Goal: Task Accomplishment & Management: Use online tool/utility

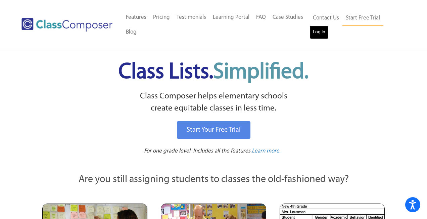
click at [315, 35] on link "Log In" at bounding box center [319, 32] width 19 height 13
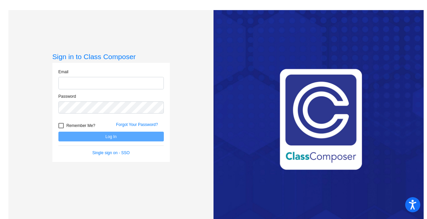
type input "[EMAIL_ADDRESS][DOMAIN_NAME]"
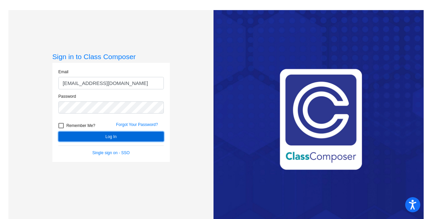
click at [114, 135] on button "Log In" at bounding box center [110, 137] width 105 height 10
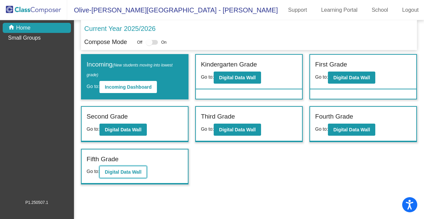
click at [128, 167] on button "Digital Data Wall" at bounding box center [122, 172] width 47 height 12
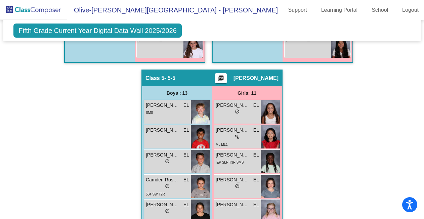
scroll to position [838, 0]
